Goal: Transaction & Acquisition: Subscribe to service/newsletter

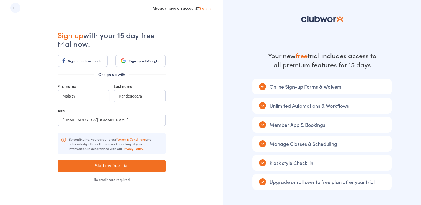
scroll to position [14, 0]
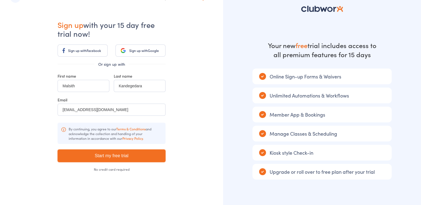
click at [146, 159] on input "Start my free trial" at bounding box center [112, 156] width 108 height 13
type input "Please wait ..."
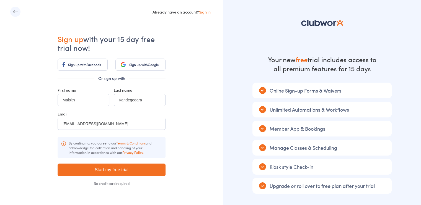
click at [18, 13] on icon "button" at bounding box center [16, 12] width 6 height 6
